Goal: Navigation & Orientation: Find specific page/section

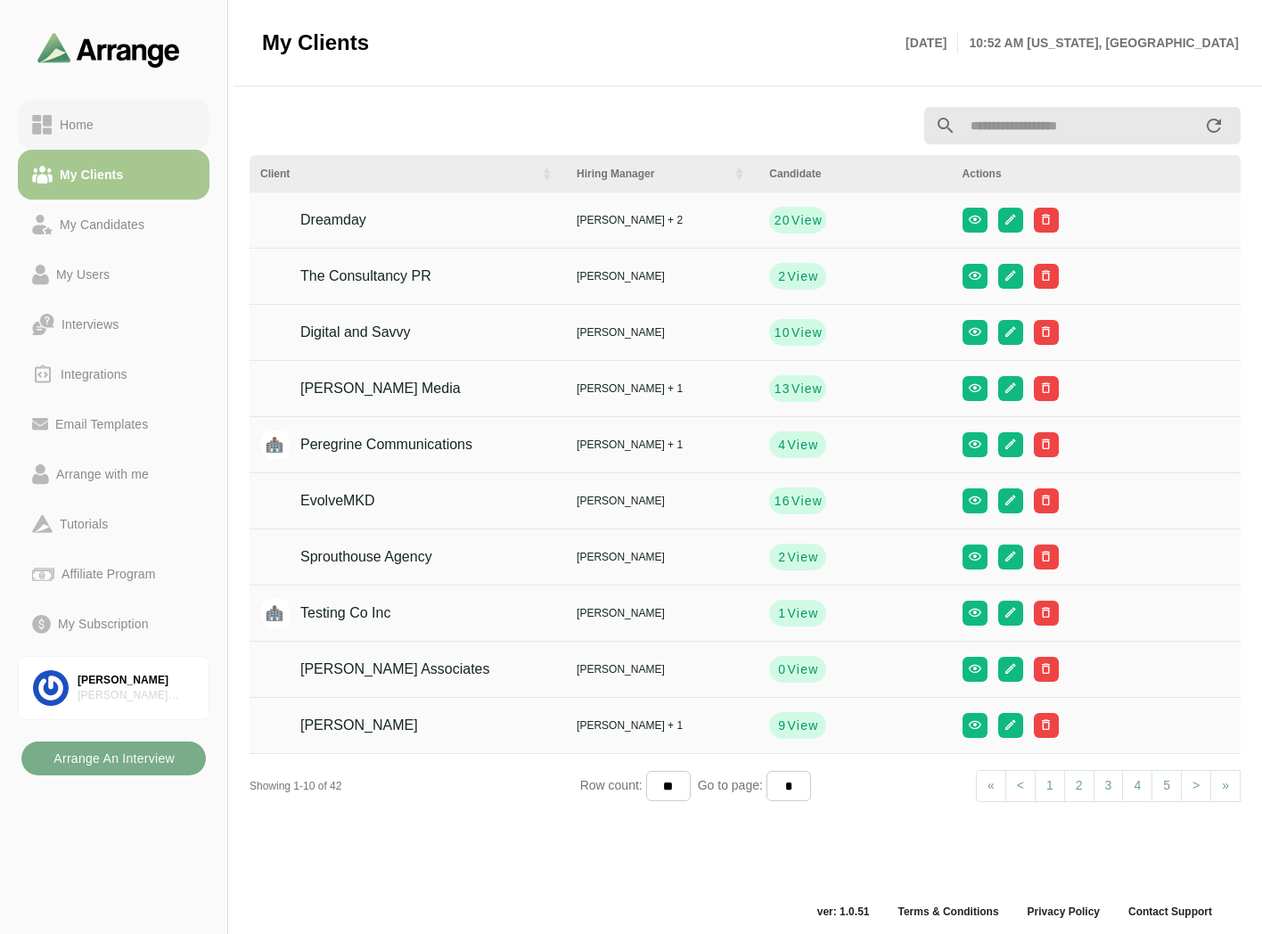
scroll to position [5, 0]
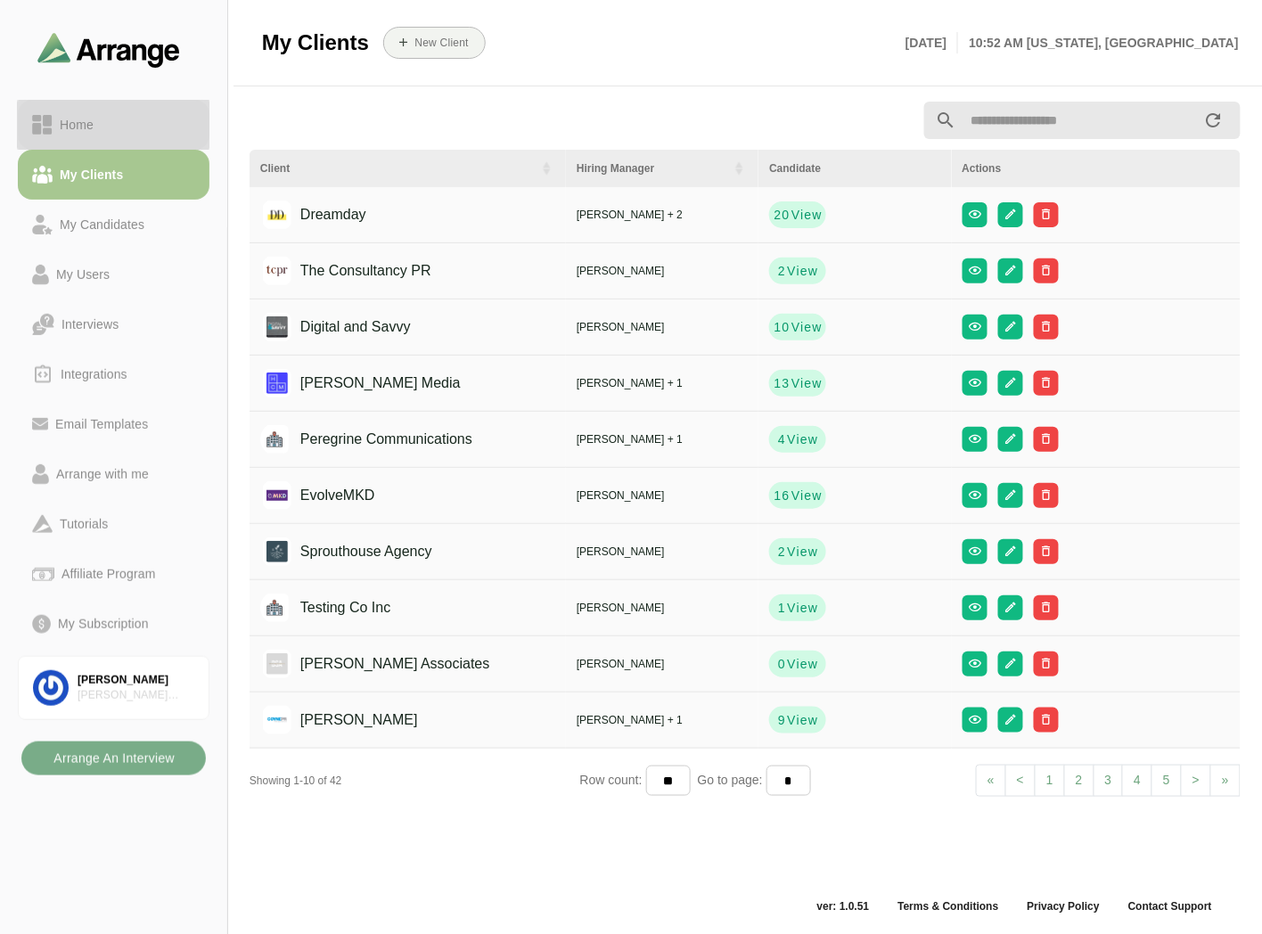
click at [109, 125] on div "Home" at bounding box center [113, 124] width 163 height 21
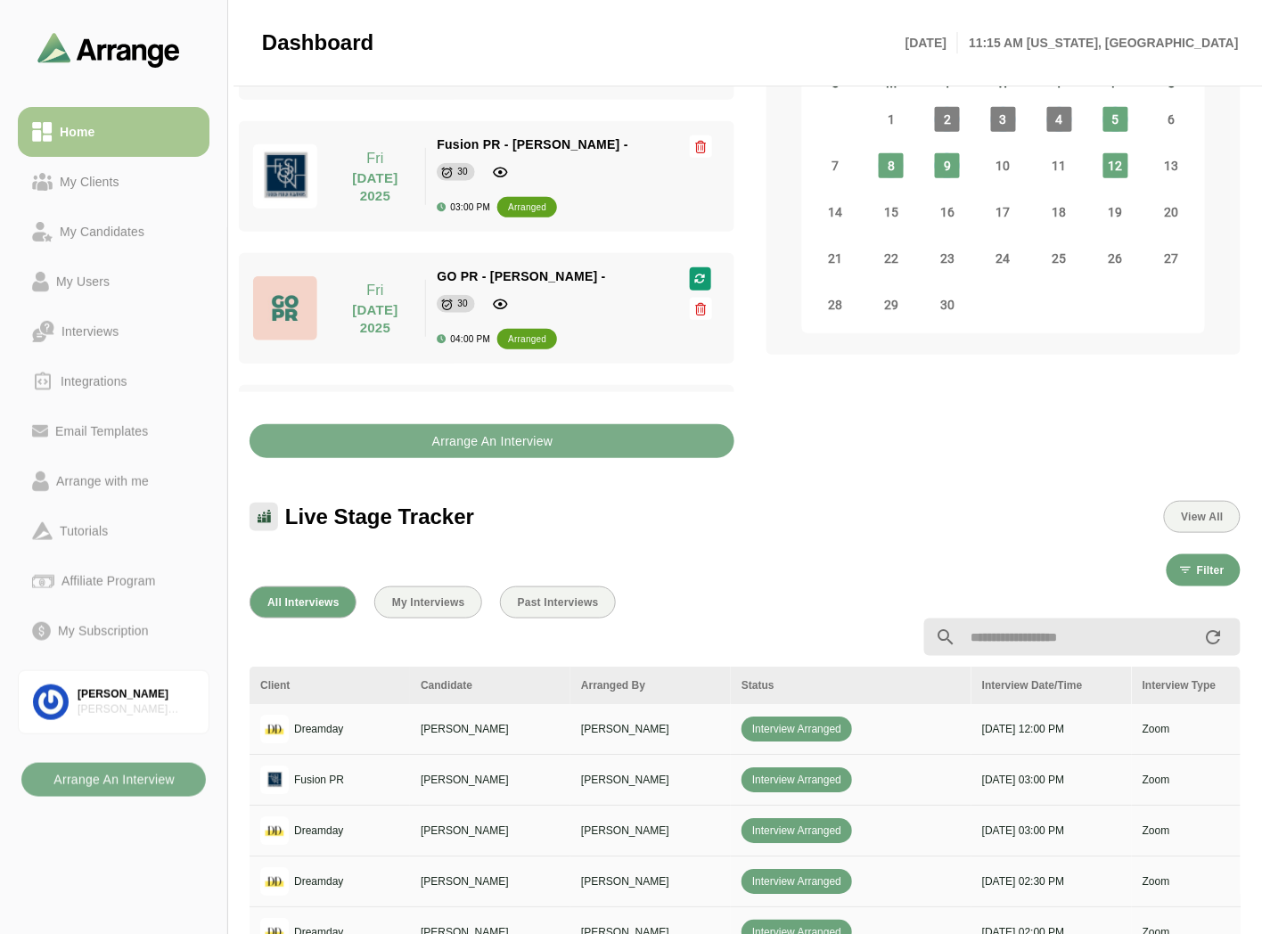
scroll to position [203, 0]
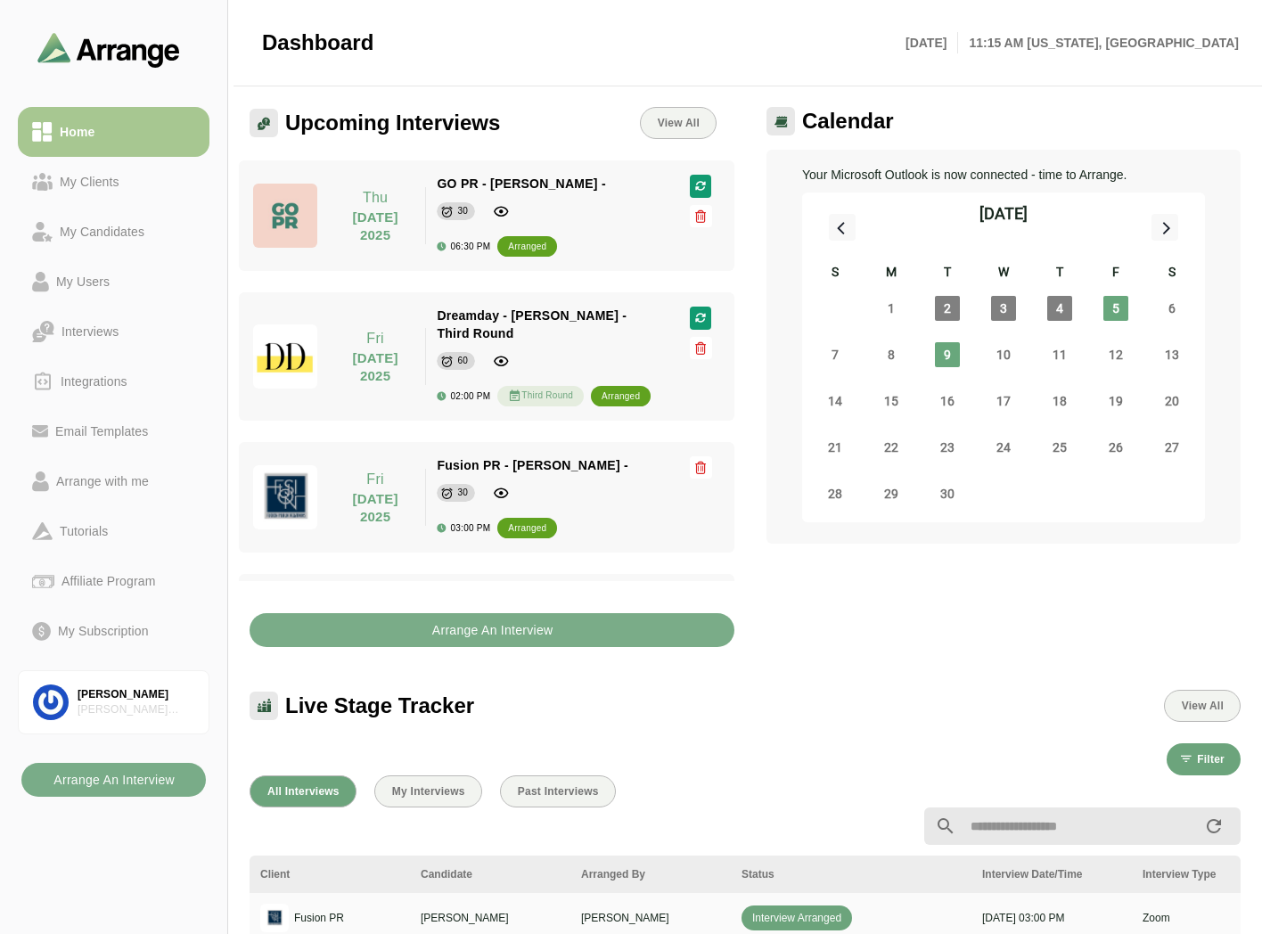
scroll to position [396, 0]
